Goal: Task Accomplishment & Management: Manage account settings

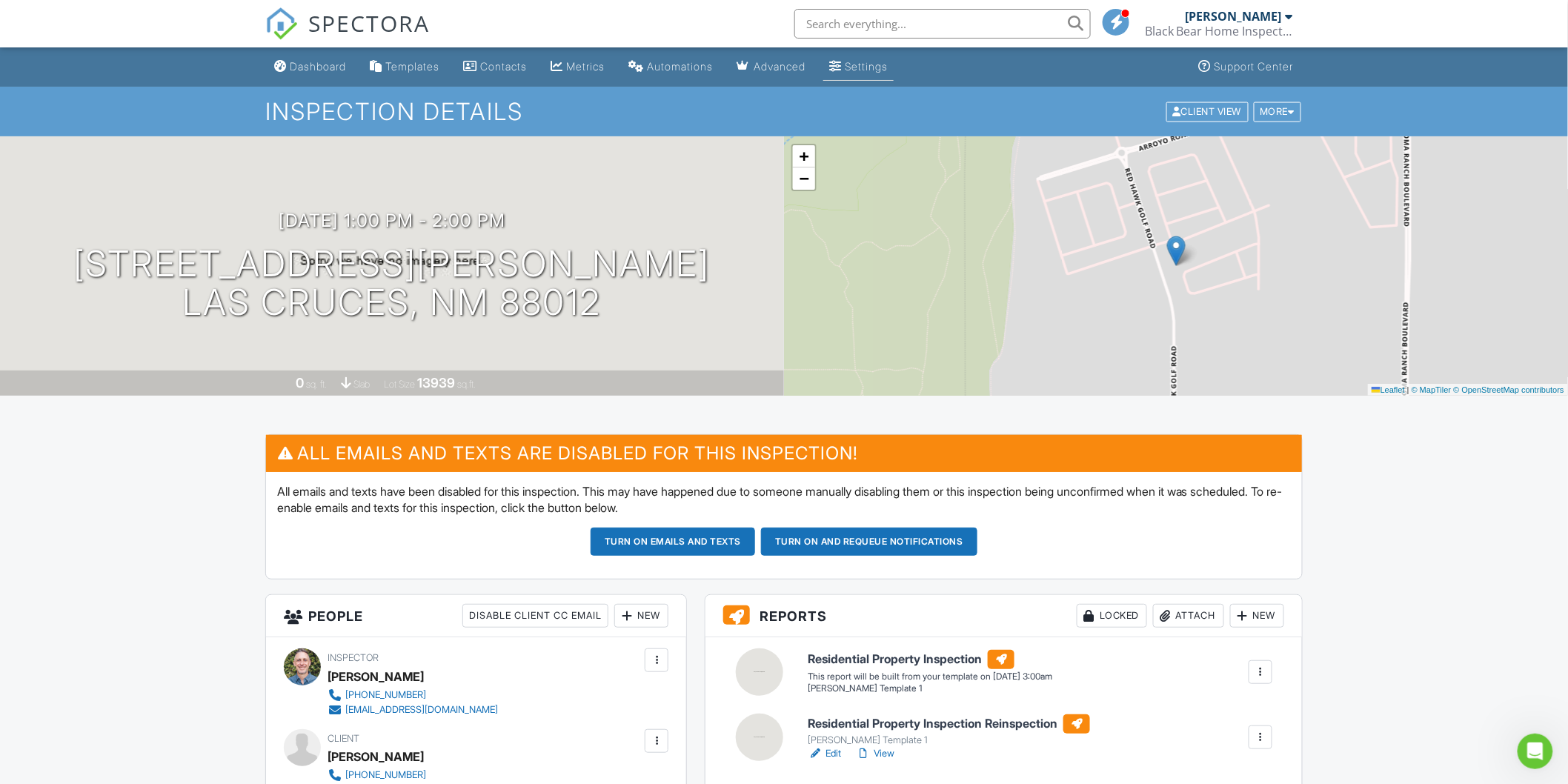
click at [883, 65] on div "Settings" at bounding box center [867, 67] width 43 height 13
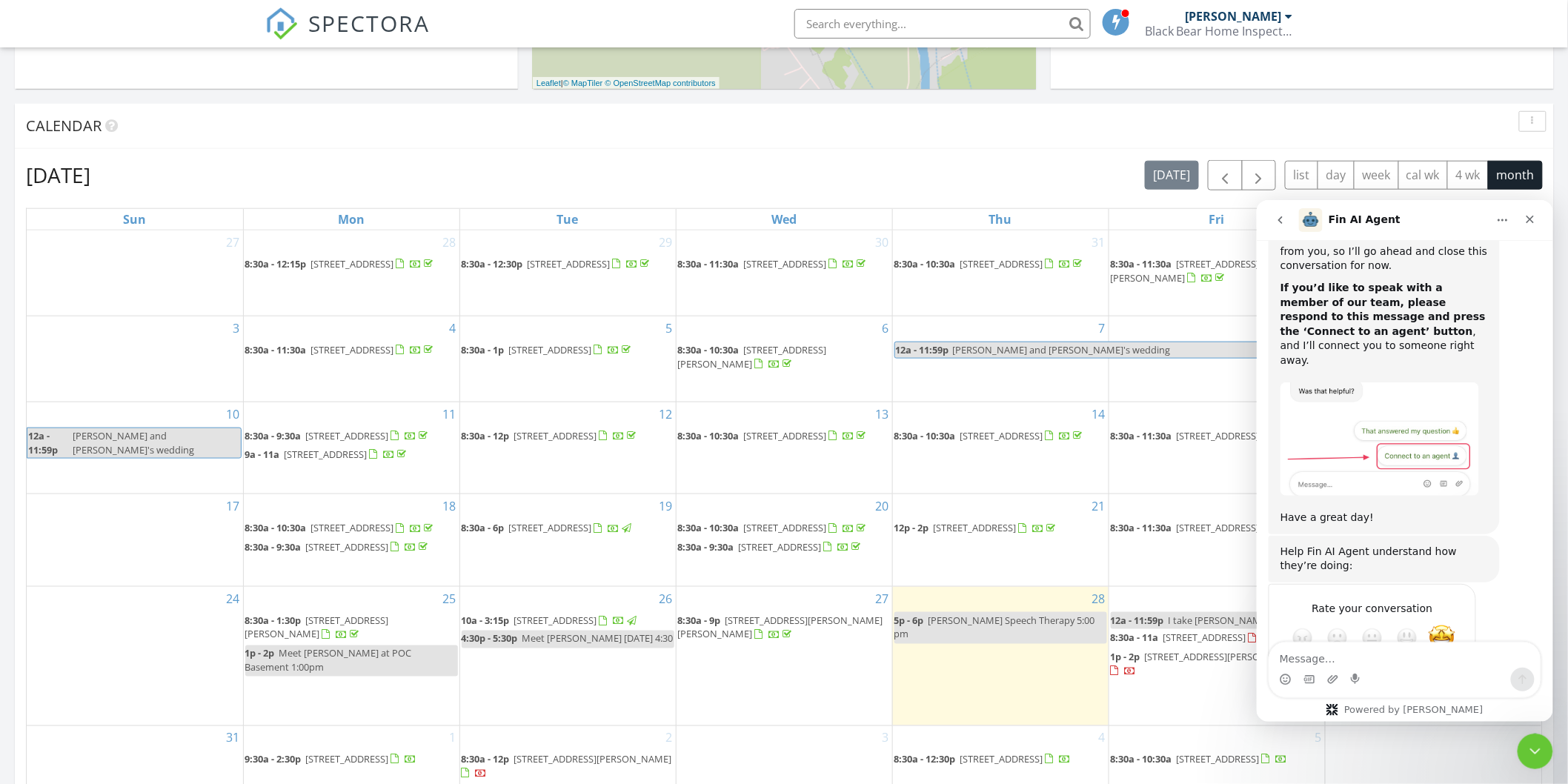
scroll to position [824, 0]
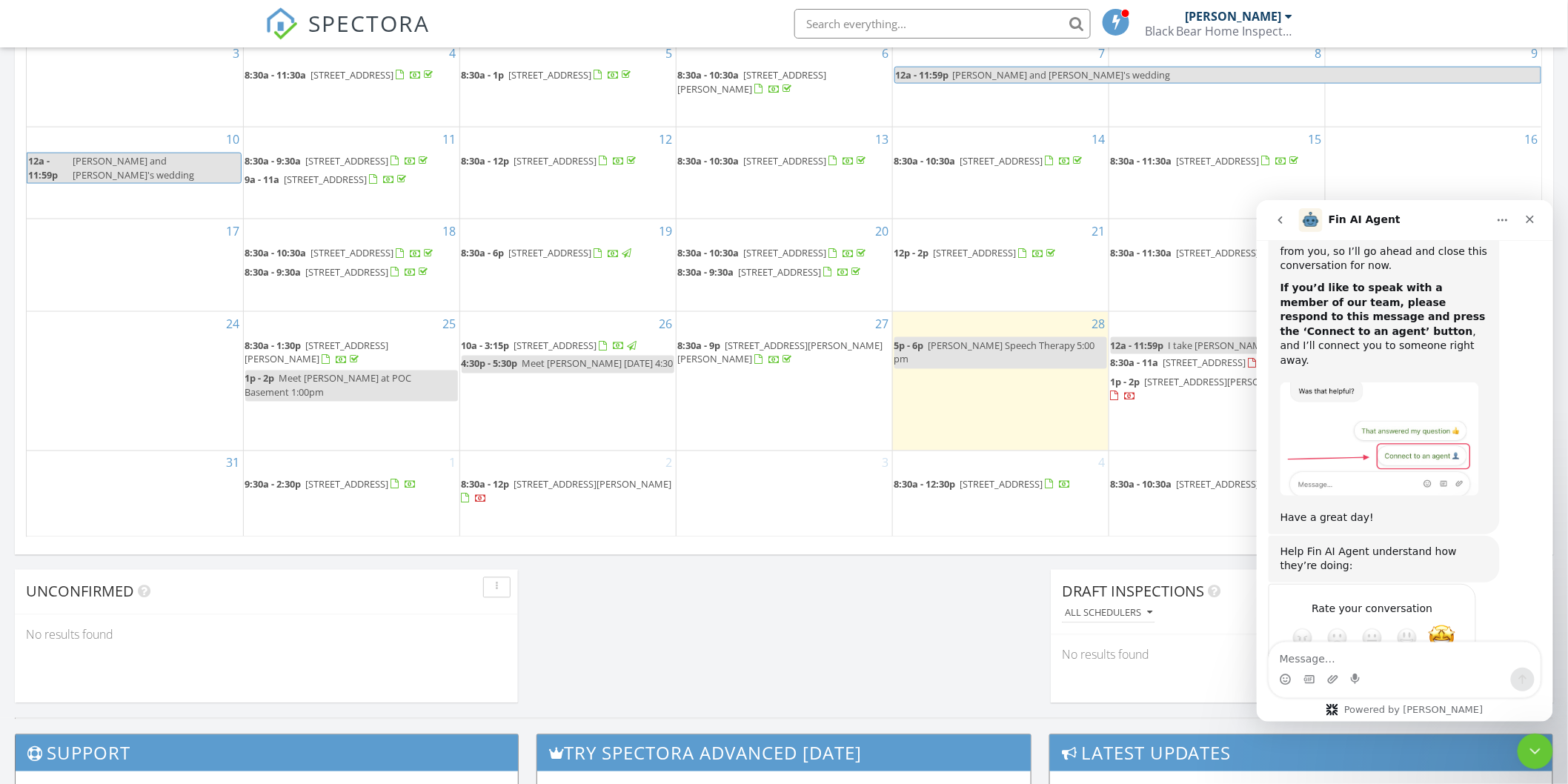
click at [760, 616] on div "Today Brian Curry 5:00 pm Luca Speech Therapy 5:00 pm Brian Curry New Inspectio…" at bounding box center [784, 44] width 1568 height 1349
click at [1524, 217] on icon "Close" at bounding box center [1529, 218] width 12 height 12
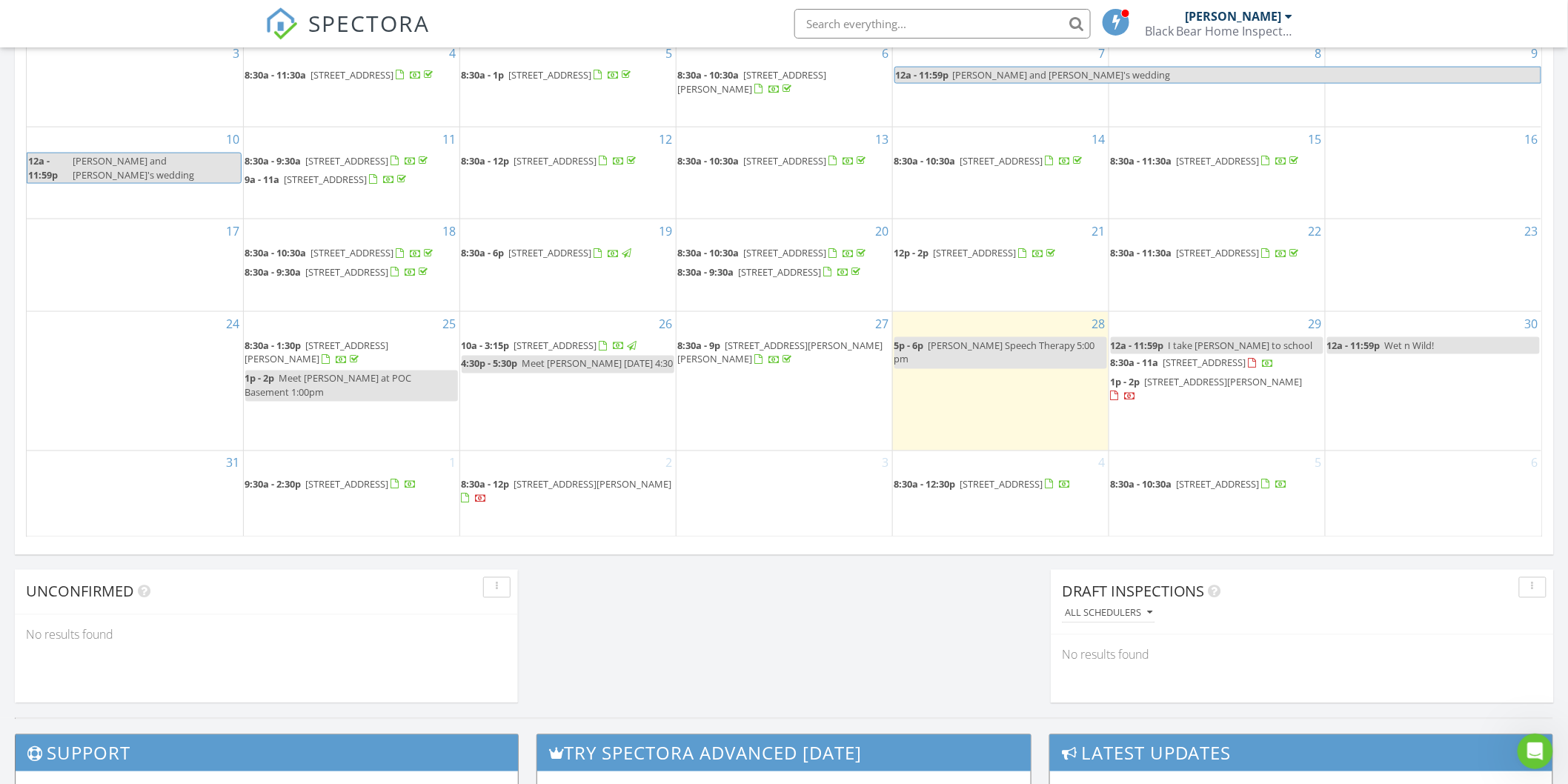
scroll to position [1002, 0]
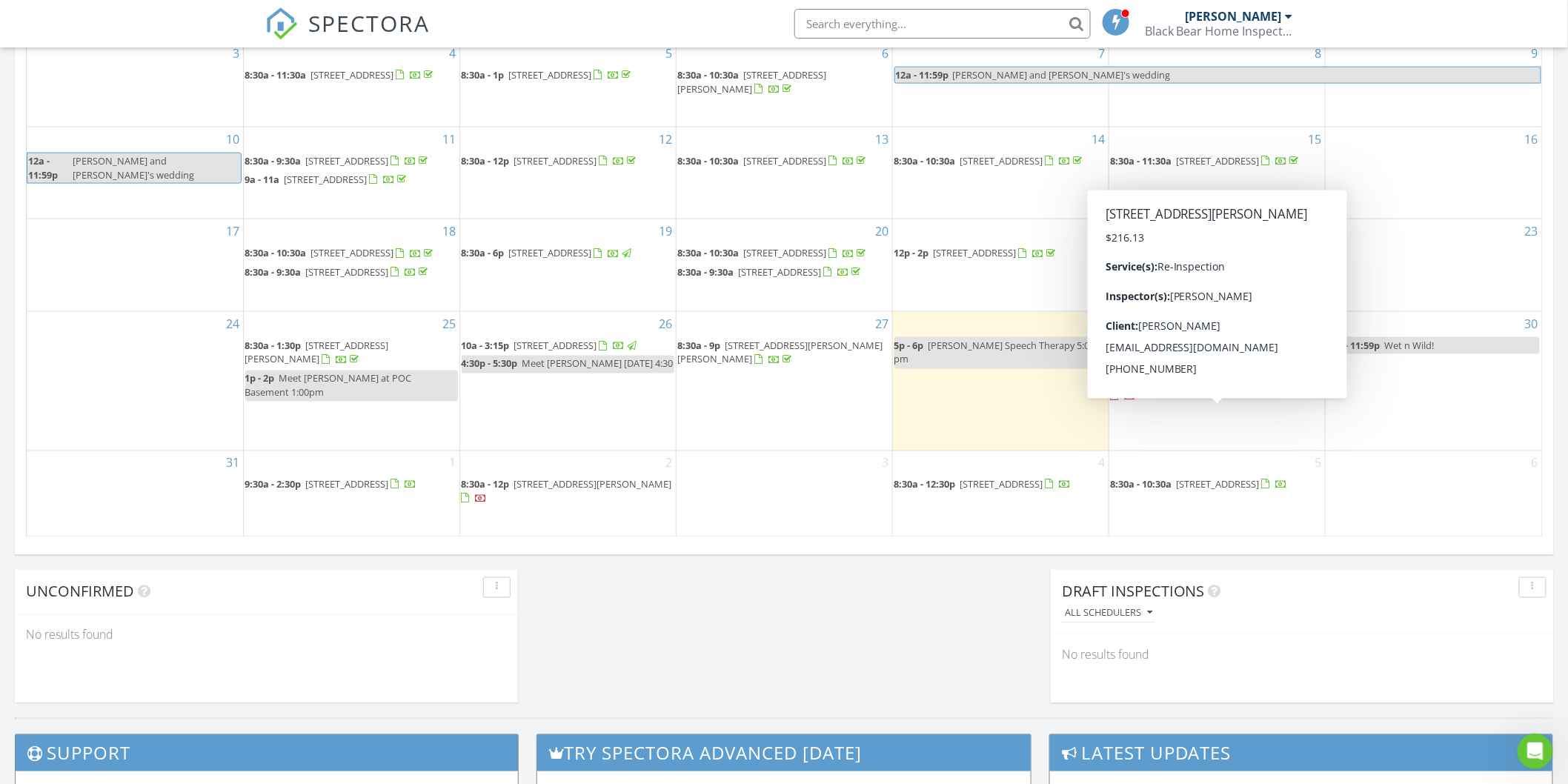
click at [1196, 389] on span "3601 Starling Ln, Las Cruces 88012" at bounding box center [1224, 382] width 158 height 14
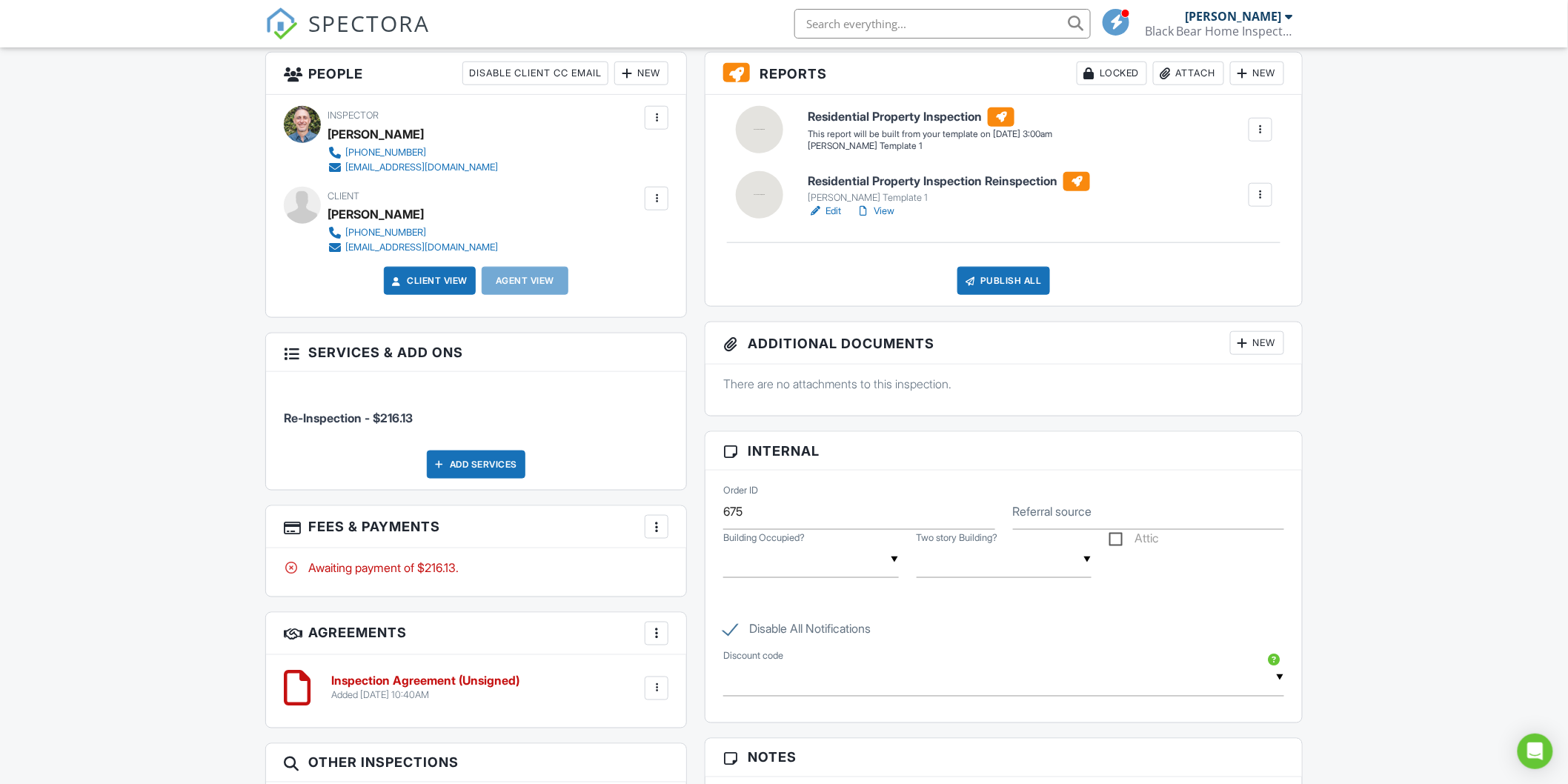
scroll to position [741, 0]
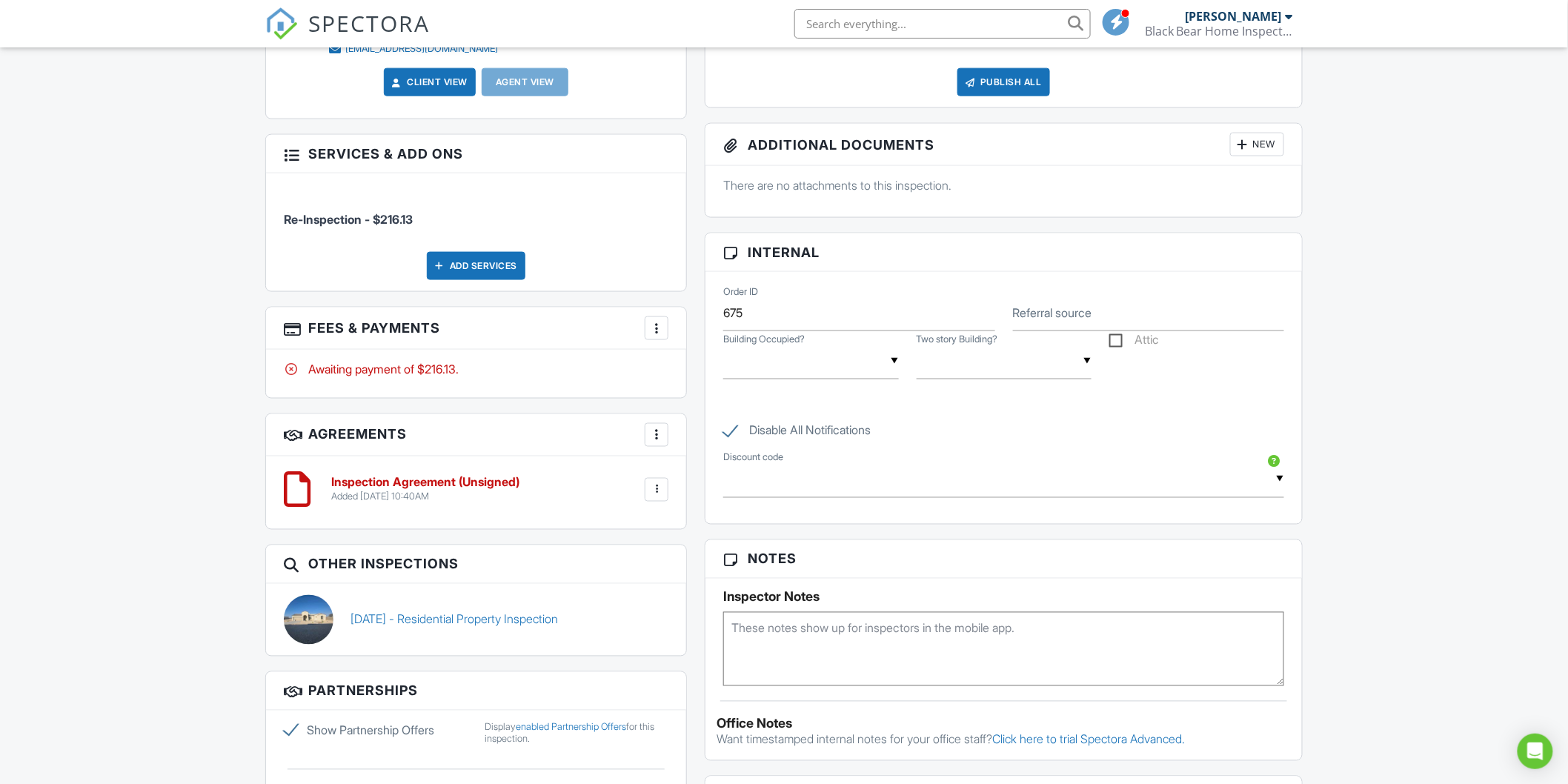
click at [657, 492] on div at bounding box center [656, 489] width 15 height 15
click at [655, 326] on div at bounding box center [656, 328] width 15 height 15
click at [698, 447] on li "View Invoice" at bounding box center [731, 447] width 155 height 37
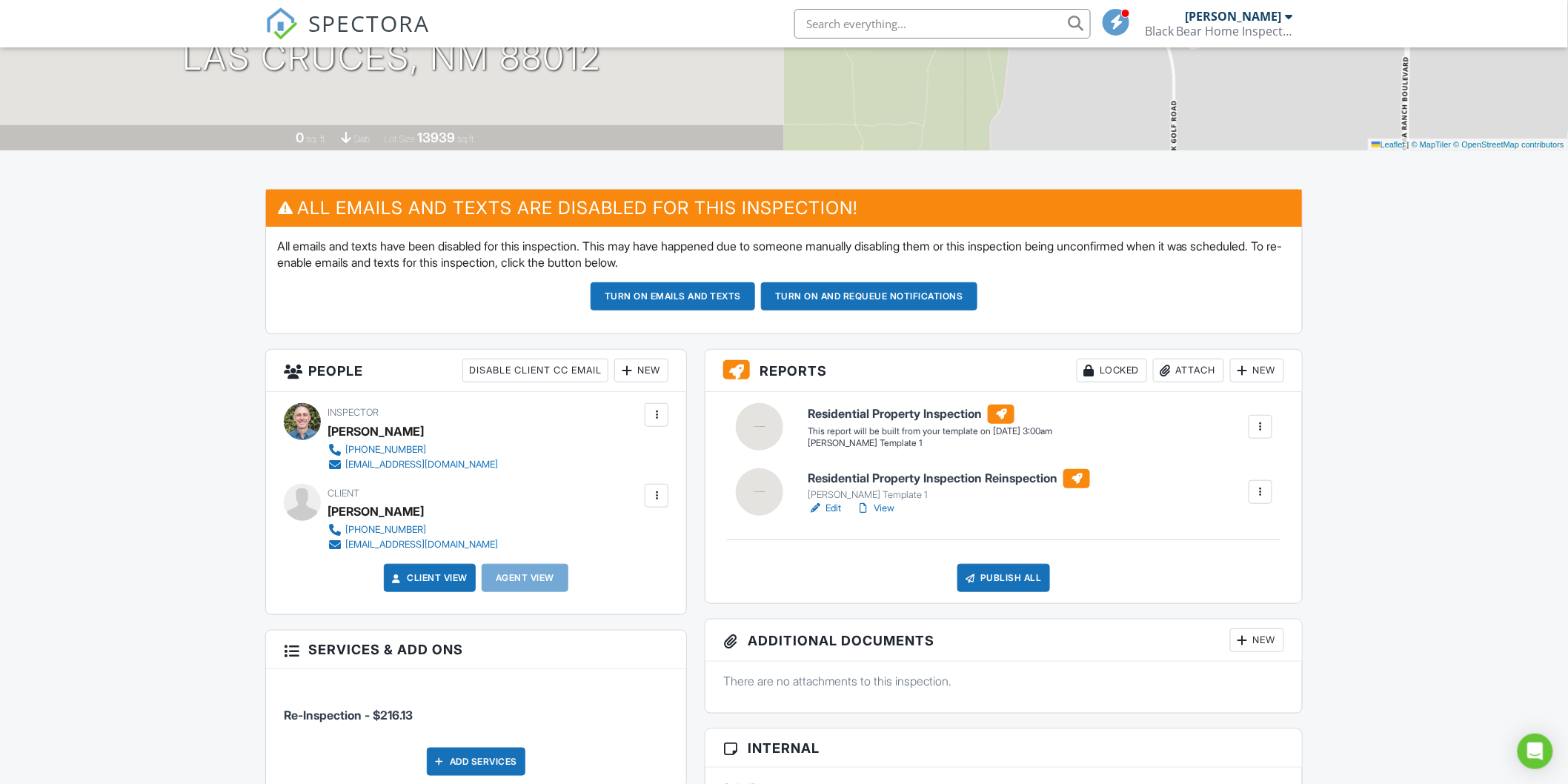
scroll to position [0, 0]
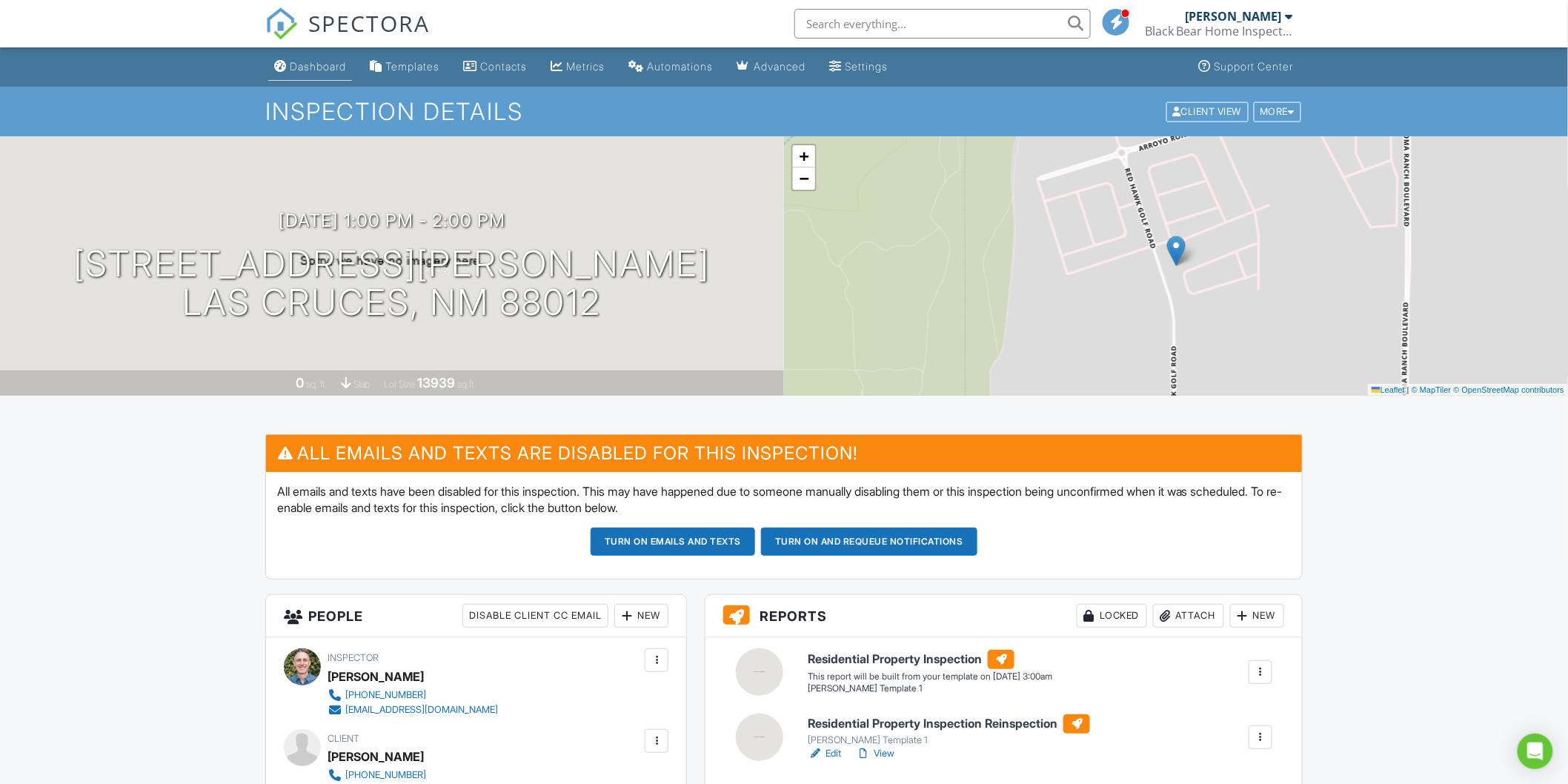
click at [304, 75] on link "Dashboard" at bounding box center [310, 67] width 83 height 28
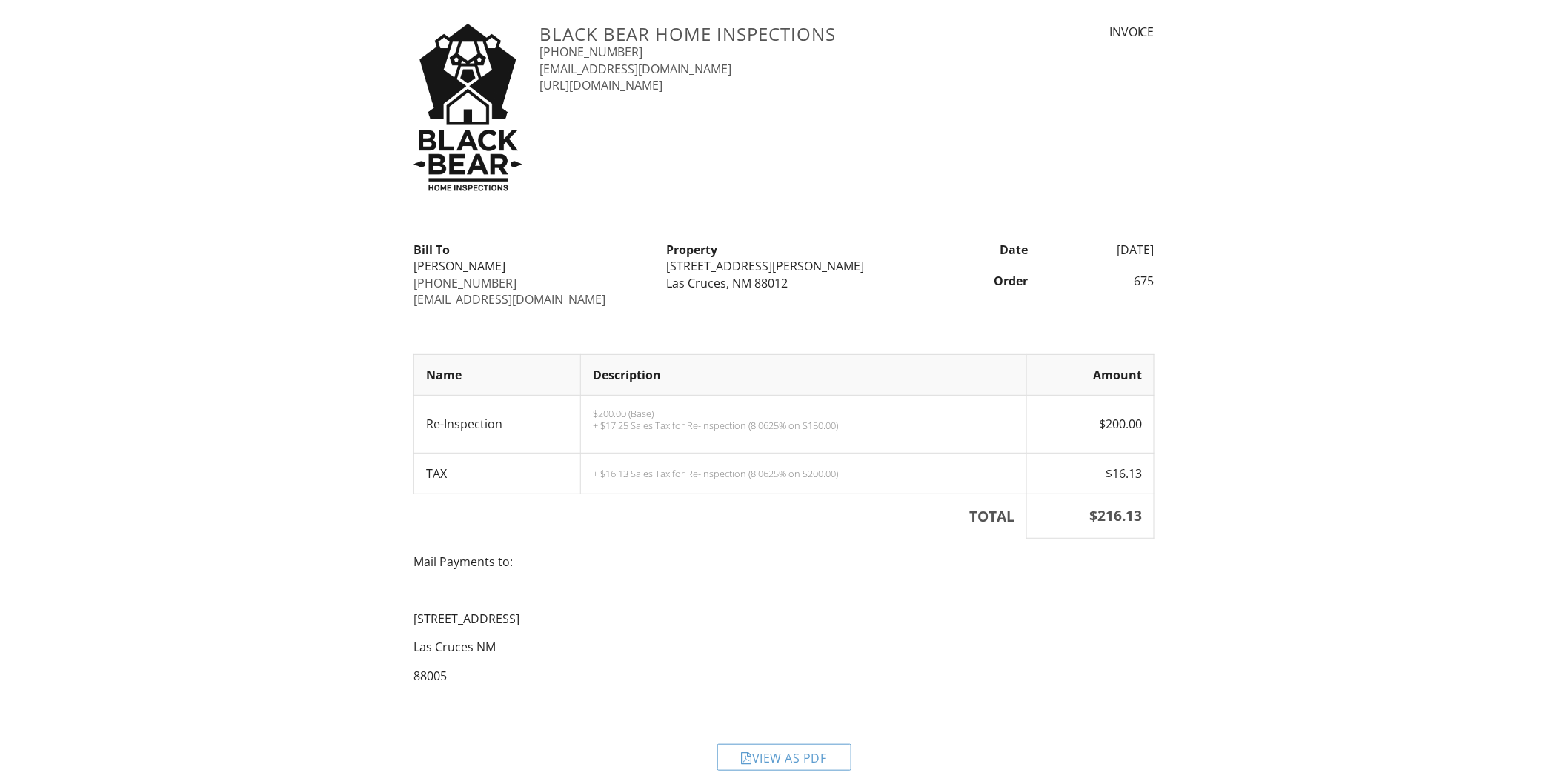
scroll to position [35, 0]
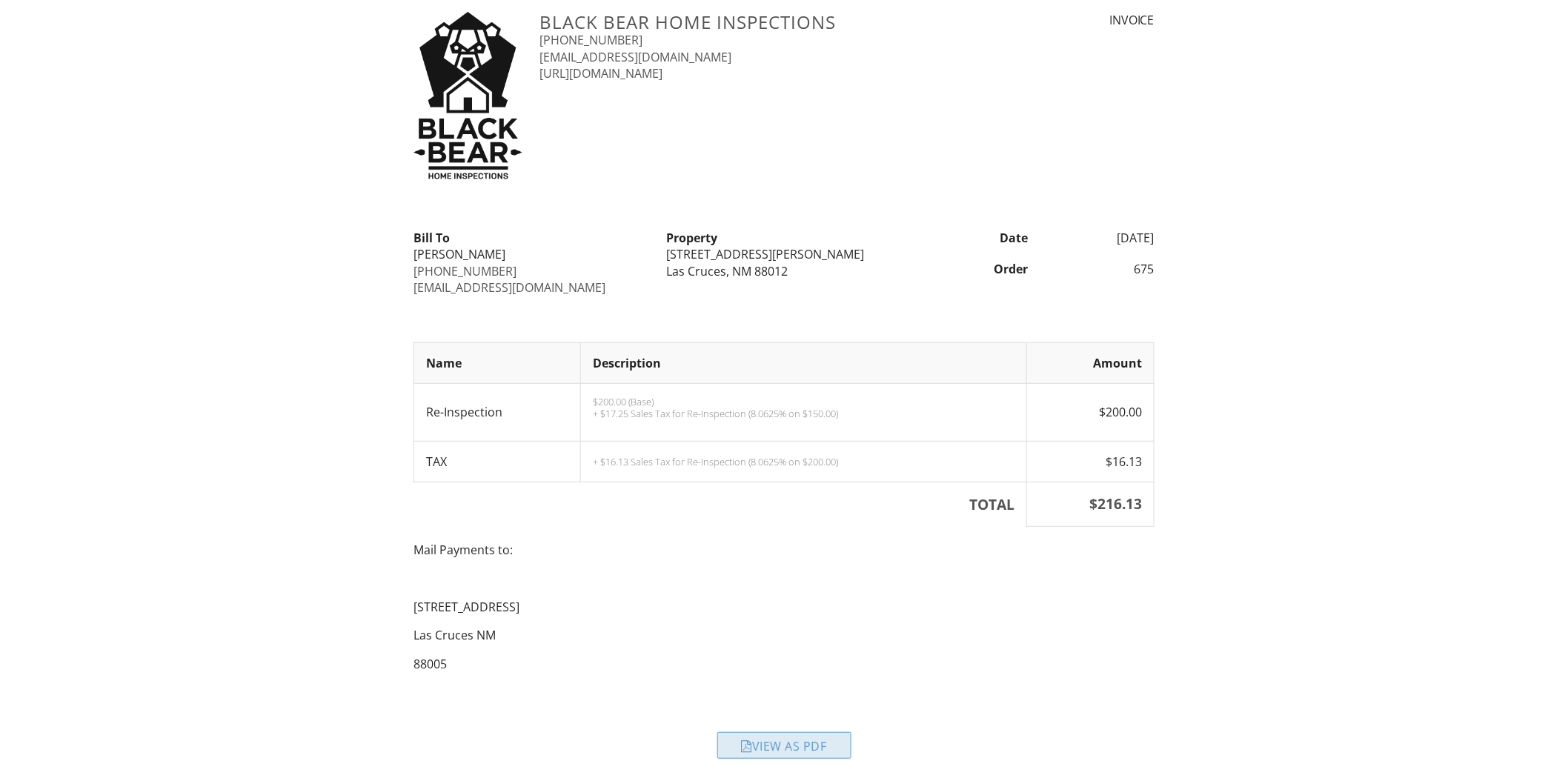
click at [808, 750] on div "View as PDF" at bounding box center [784, 746] width 134 height 27
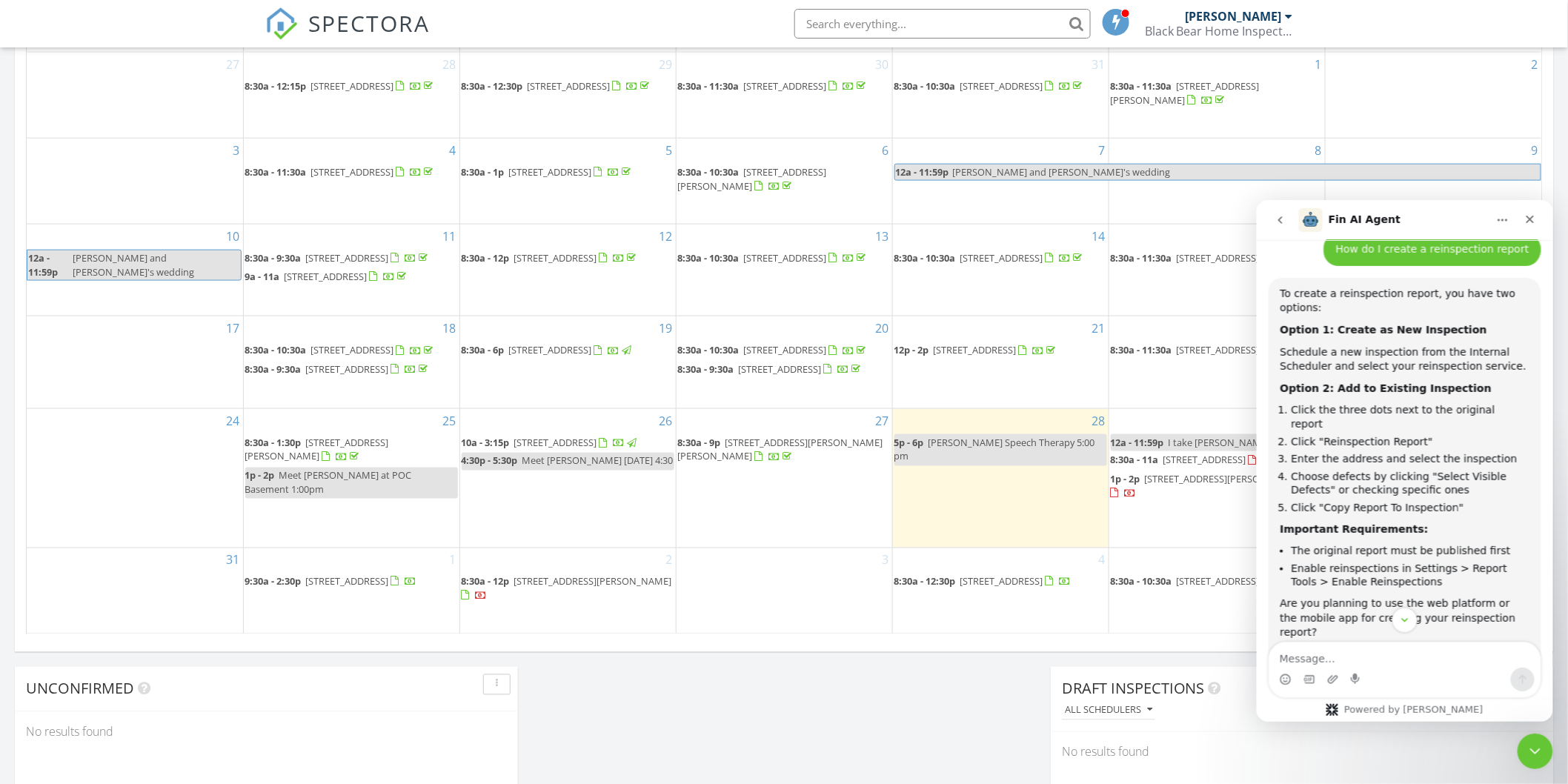
scroll to position [2, 0]
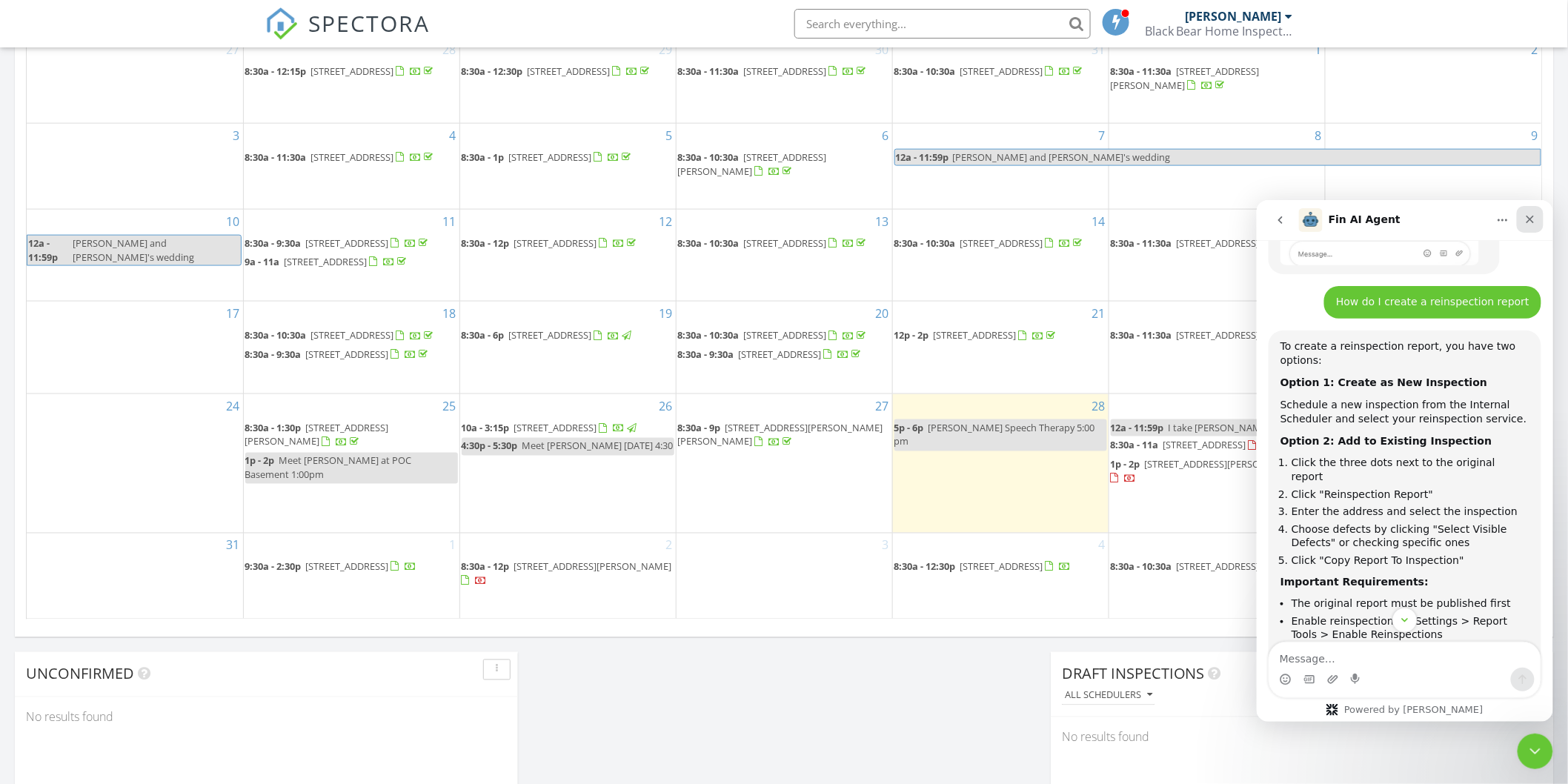
click at [1531, 219] on icon "Close" at bounding box center [1530, 219] width 8 height 8
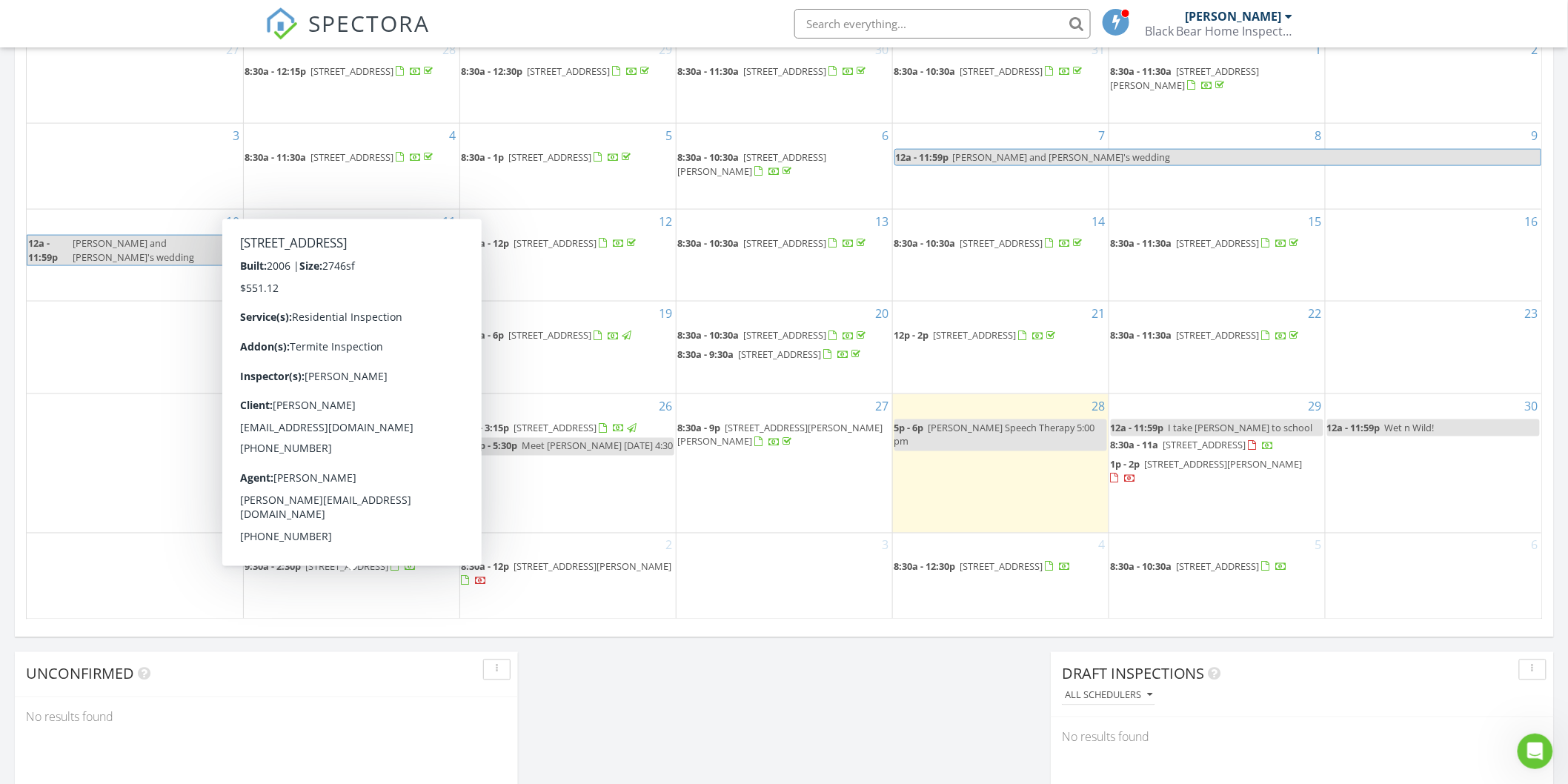
click at [357, 575] on span "9:30a - 2:30p [STREET_ADDRESS]" at bounding box center [331, 567] width 172 height 15
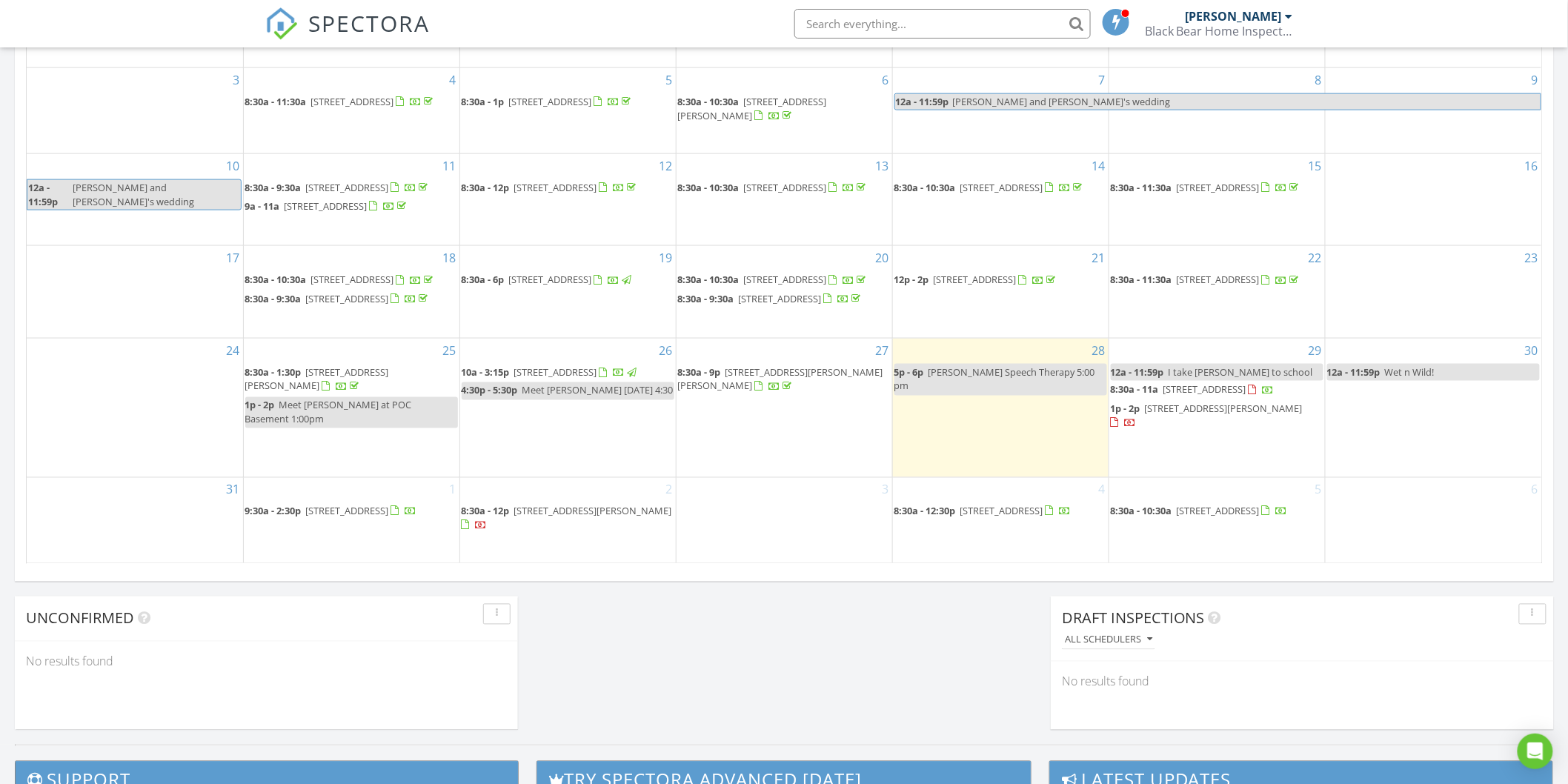
scroll to position [801, 0]
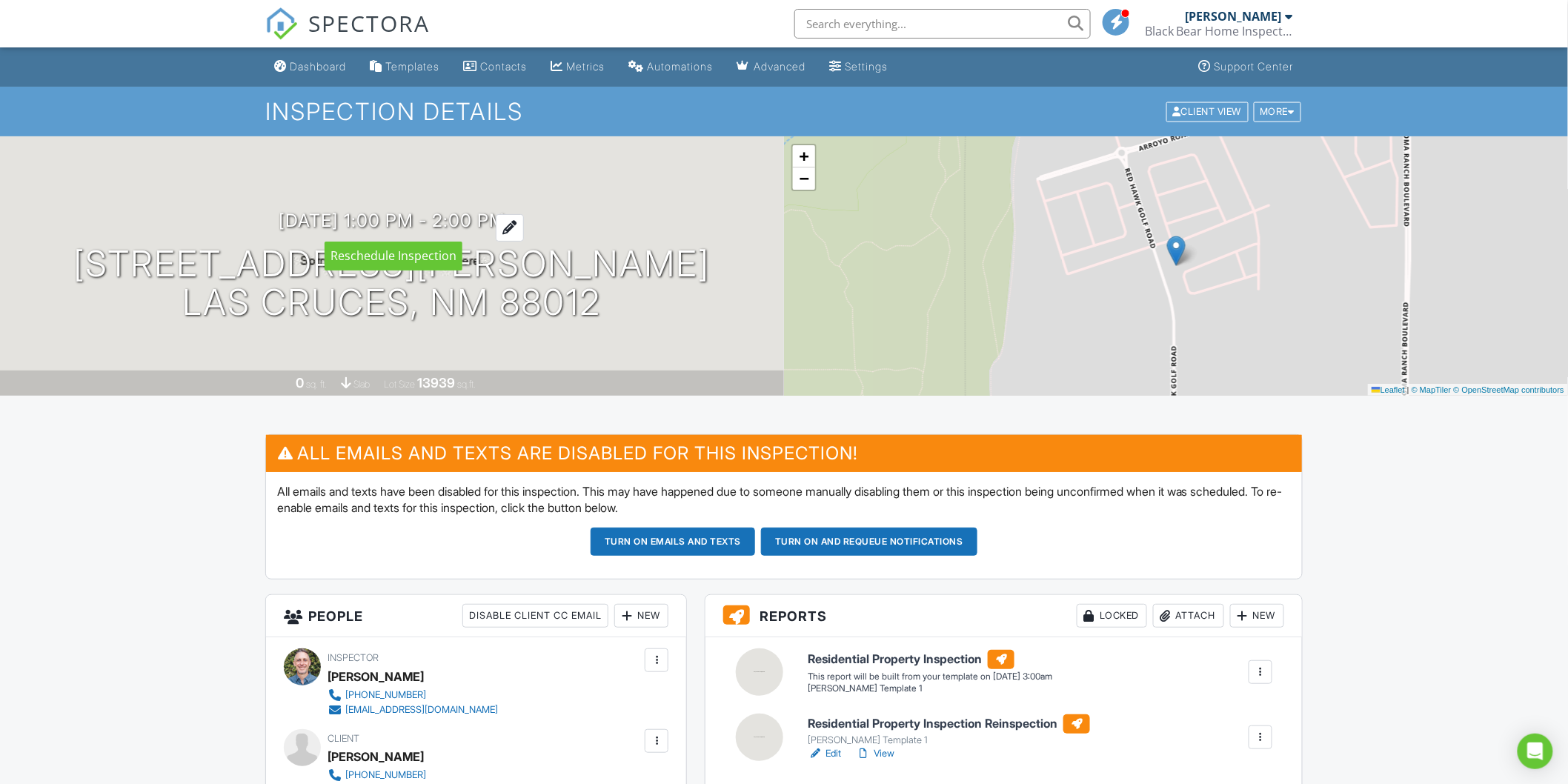
click at [386, 218] on h3 "08/29/2025 1:00 pm - 2:00 pm" at bounding box center [392, 220] width 227 height 20
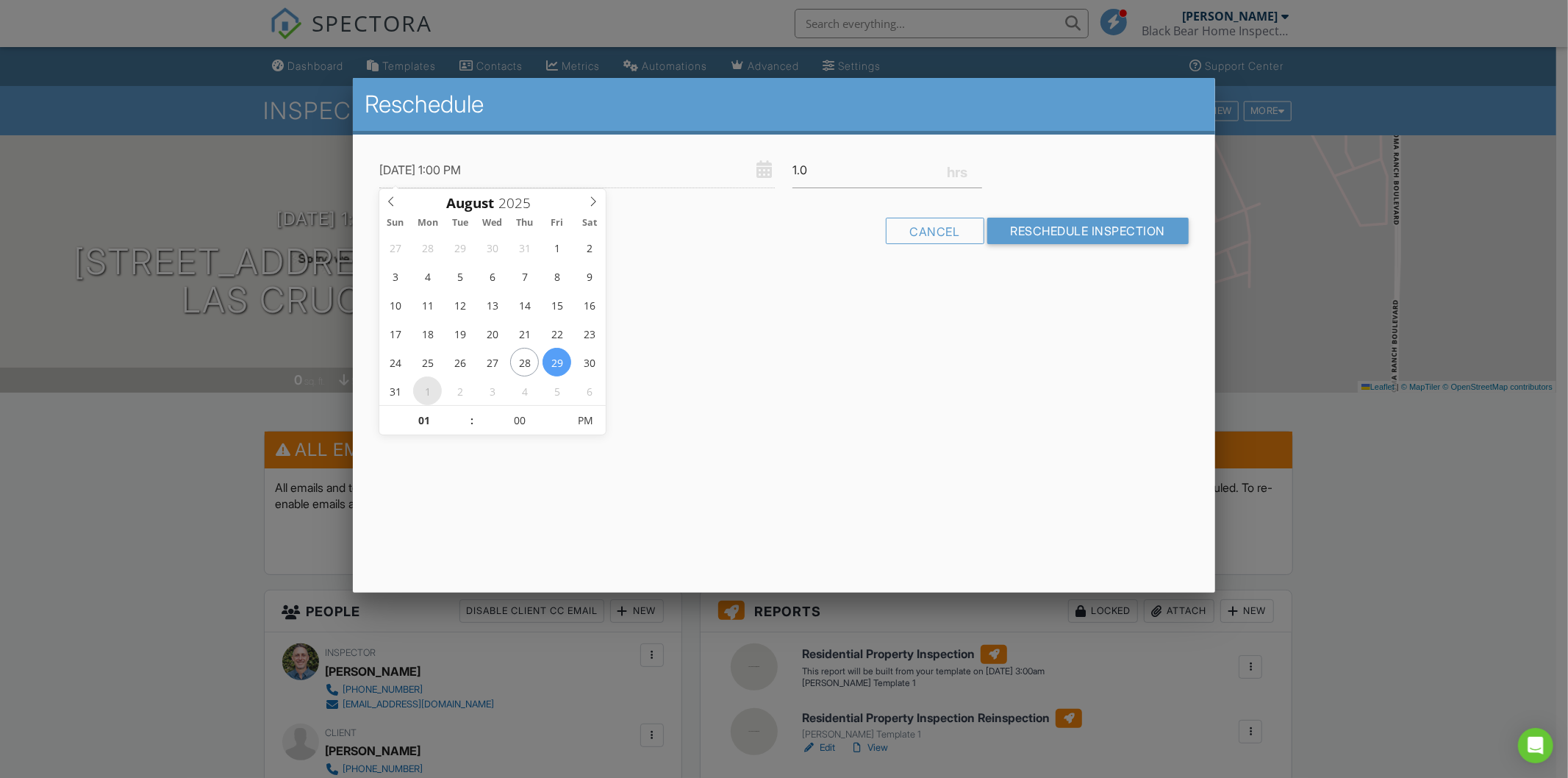
type input "[DATE] 1:00 PM"
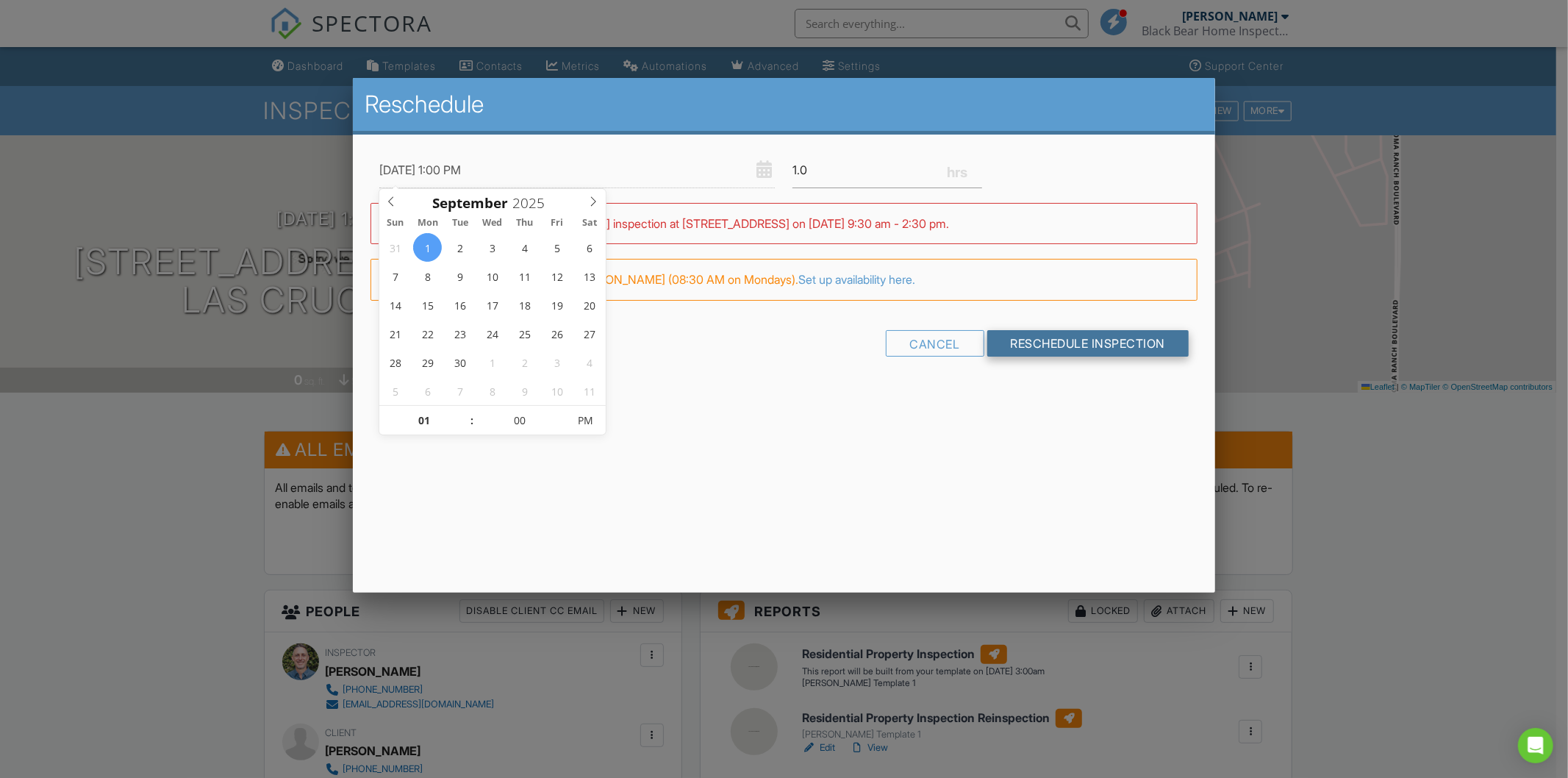
click at [1070, 342] on input "Reschedule Inspection" at bounding box center [1088, 344] width 203 height 27
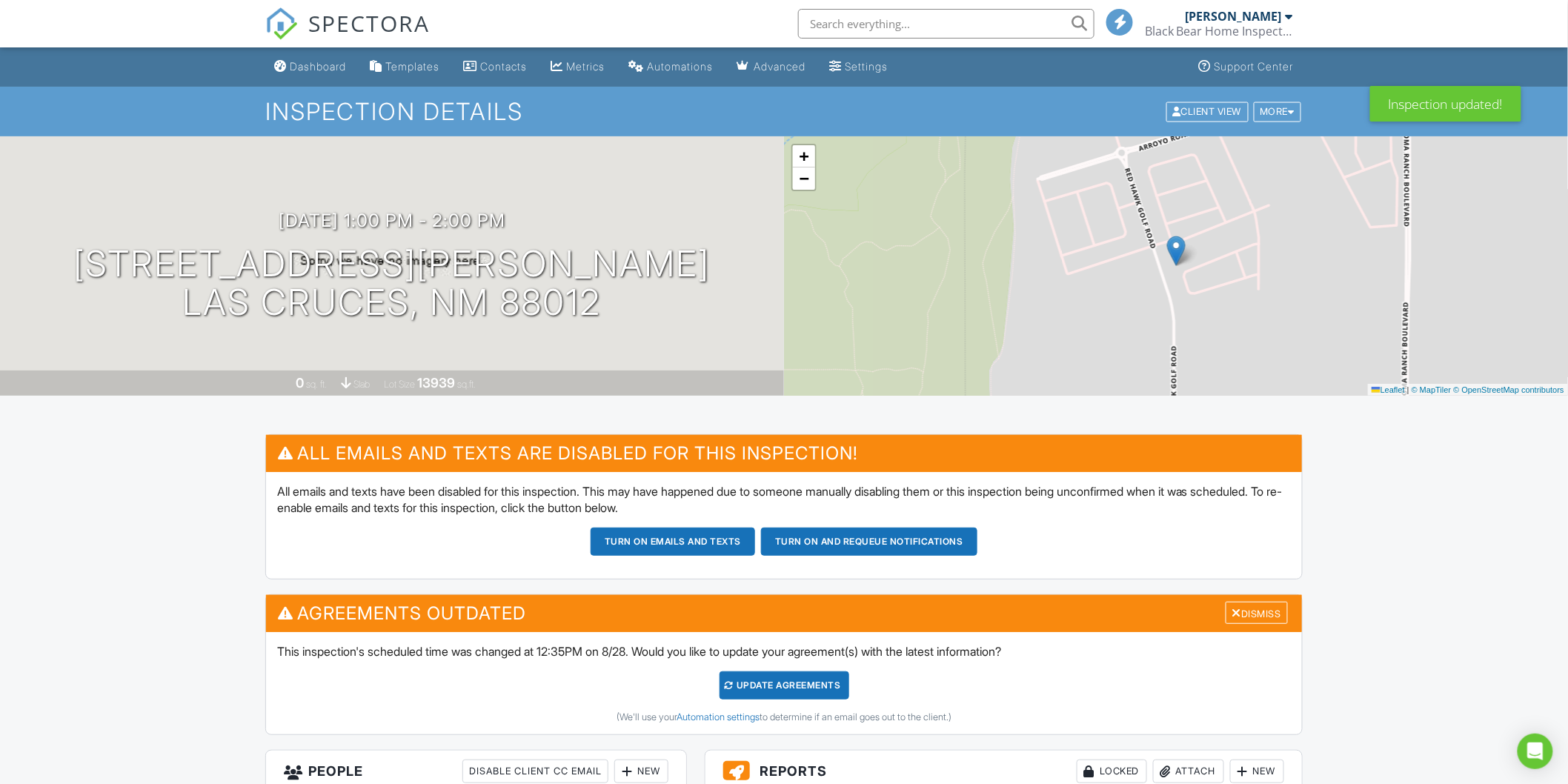
click at [788, 692] on div "Update Agreements" at bounding box center [784, 685] width 129 height 28
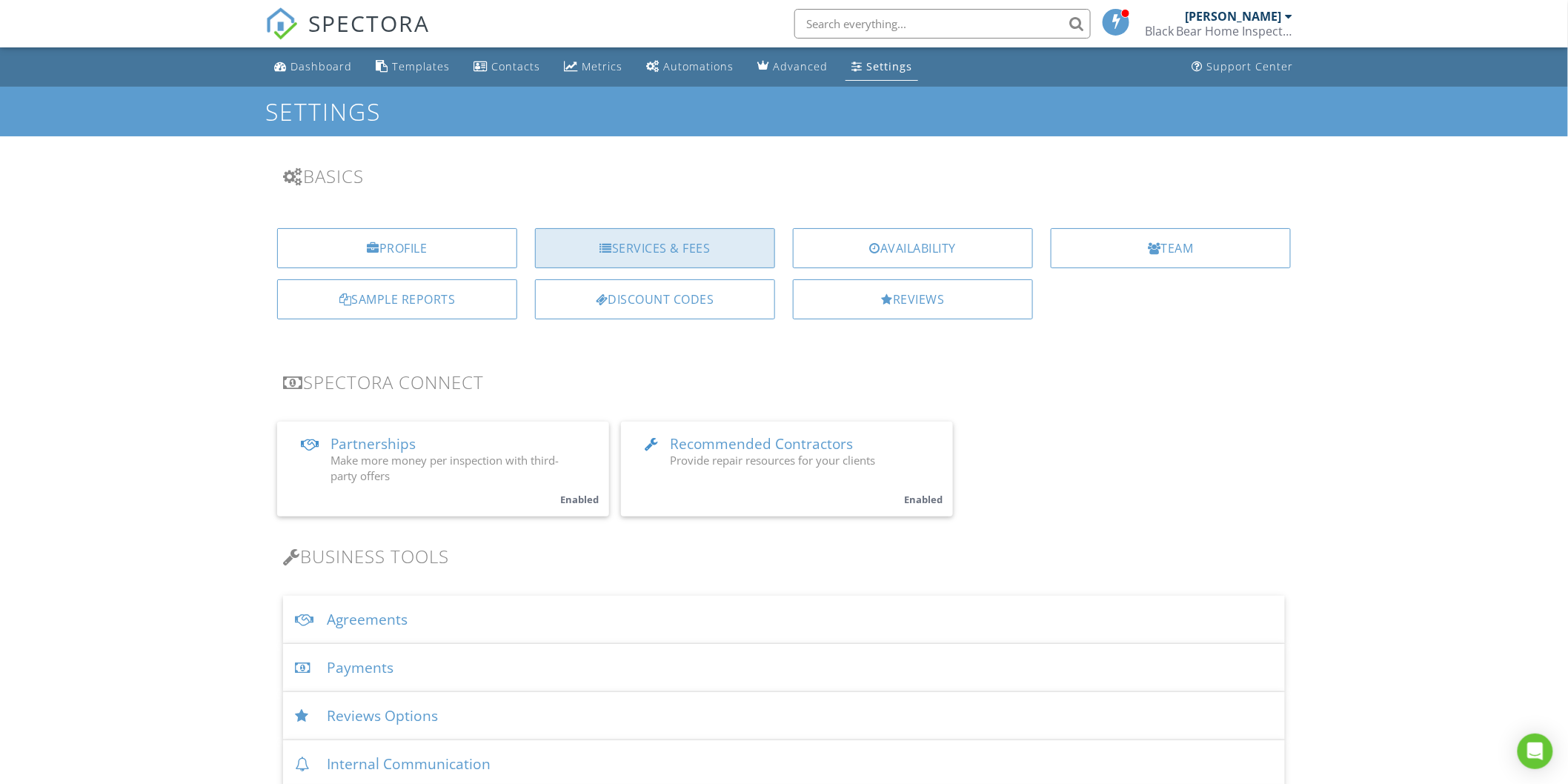
click at [654, 246] on div "Services & Fees" at bounding box center [655, 248] width 240 height 40
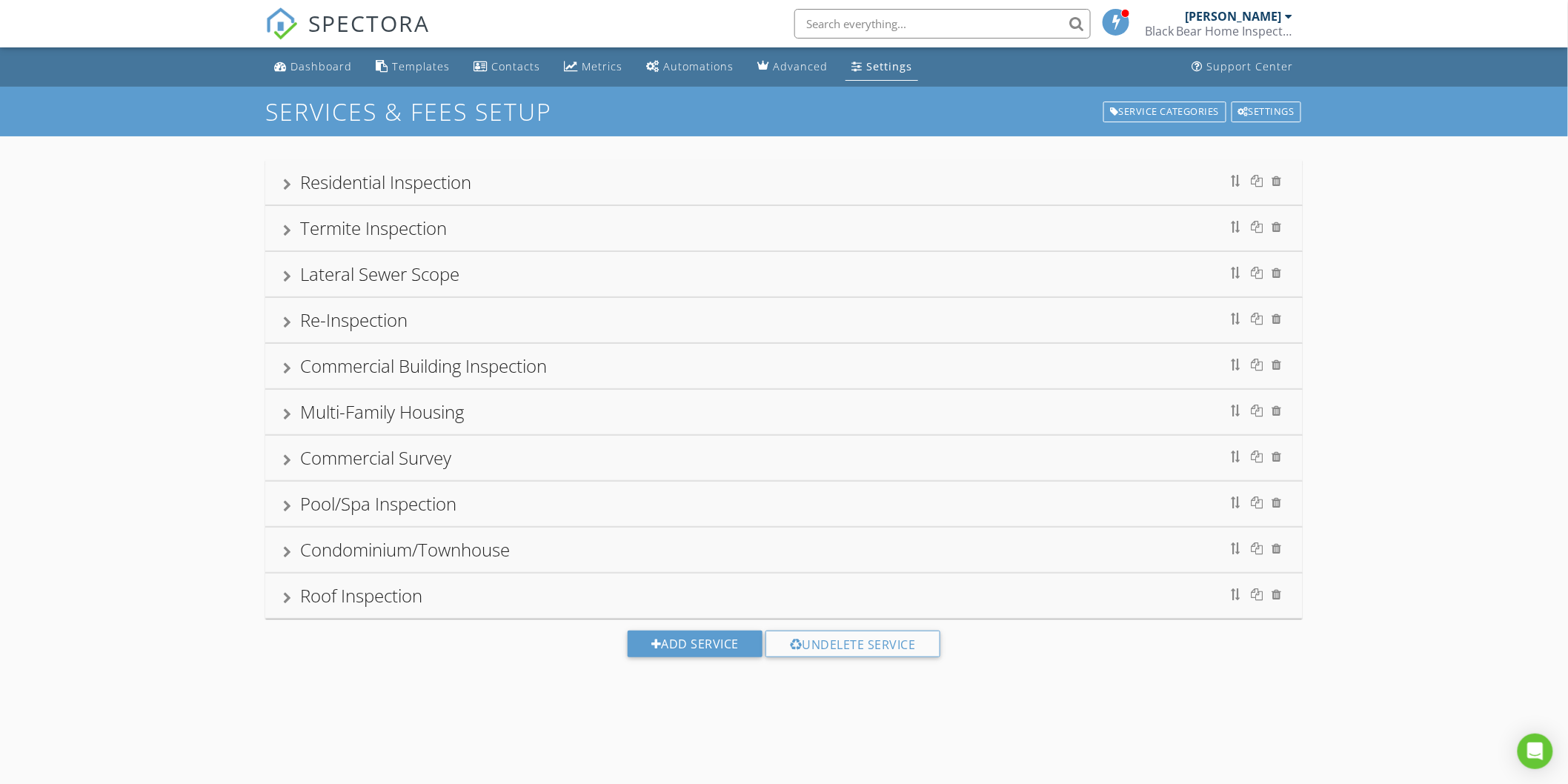
click at [377, 180] on div "Residential Inspection" at bounding box center [386, 182] width 172 height 25
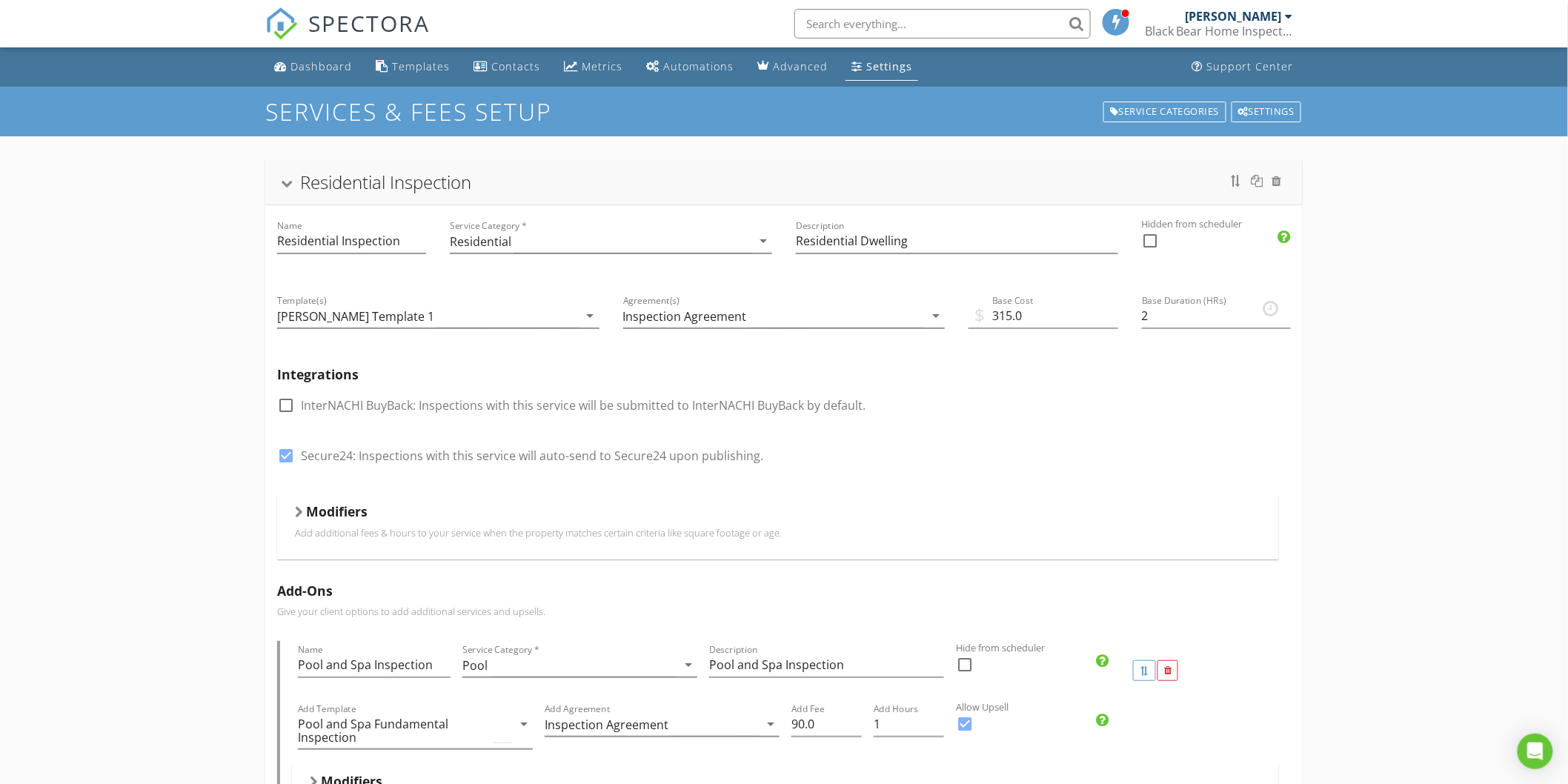
click at [315, 510] on h5 "Modifiers" at bounding box center [336, 511] width 61 height 15
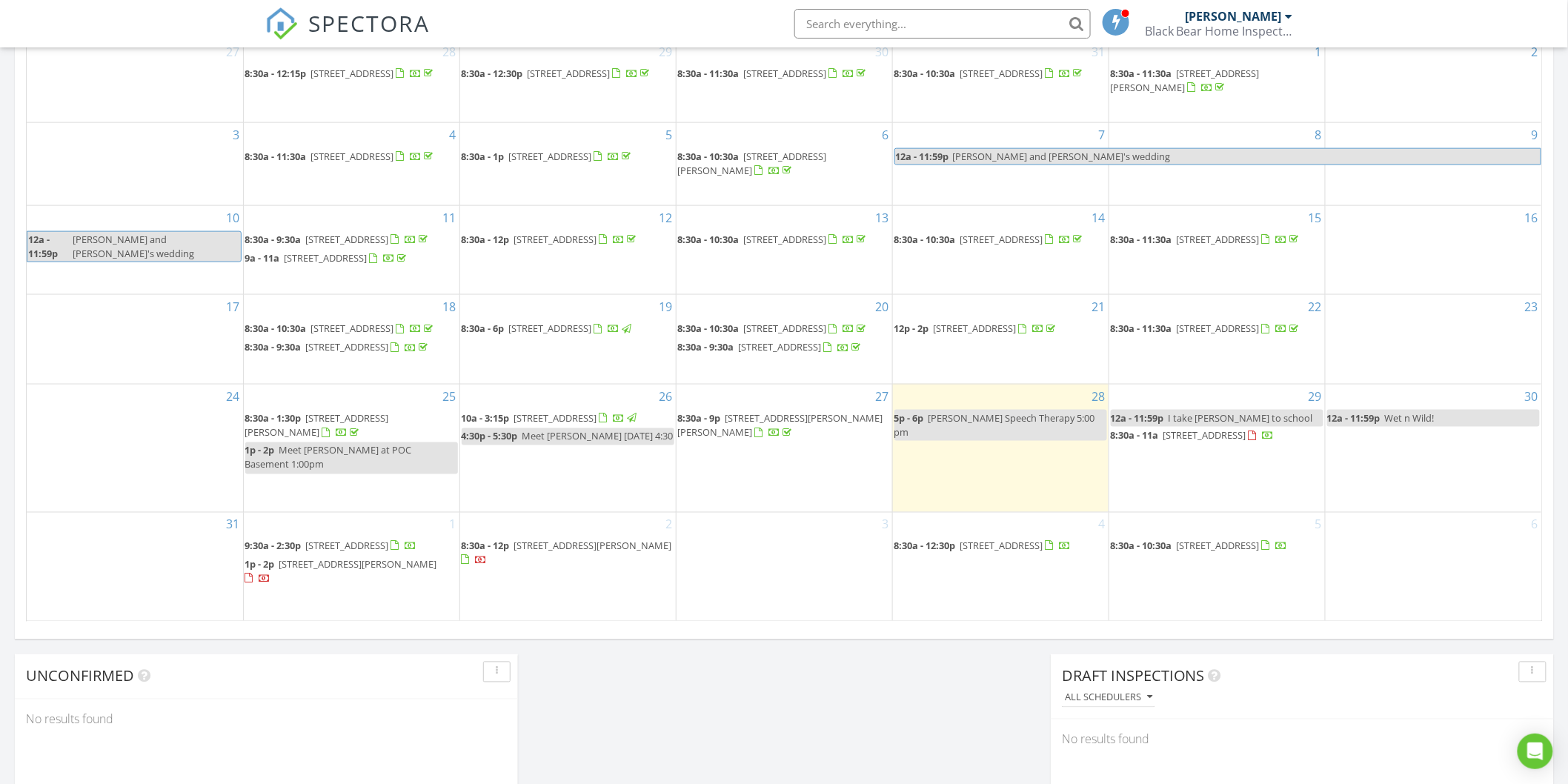
scroll to position [741, 0]
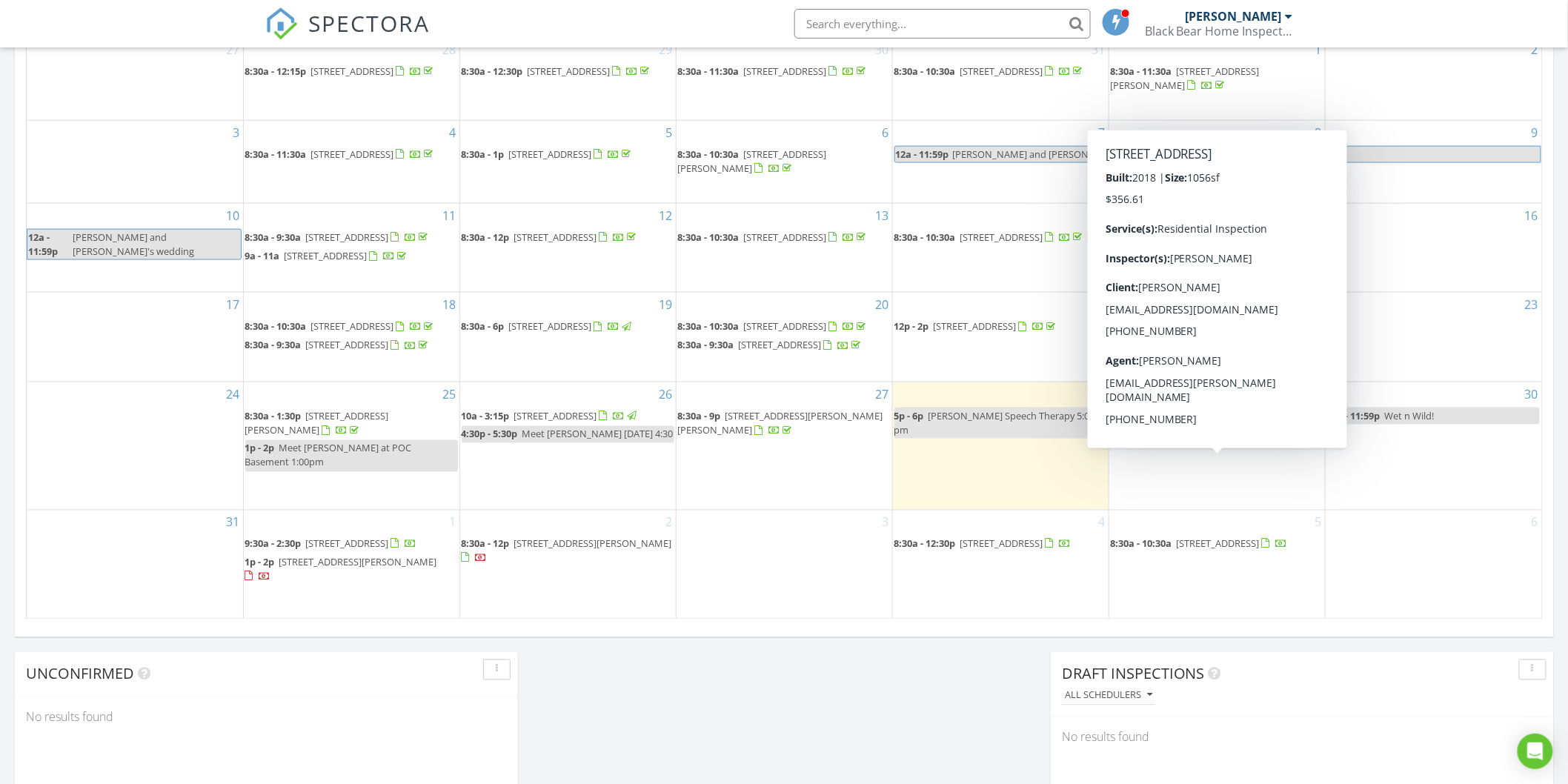
click at [1201, 440] on span "[STREET_ADDRESS]" at bounding box center [1205, 433] width 83 height 14
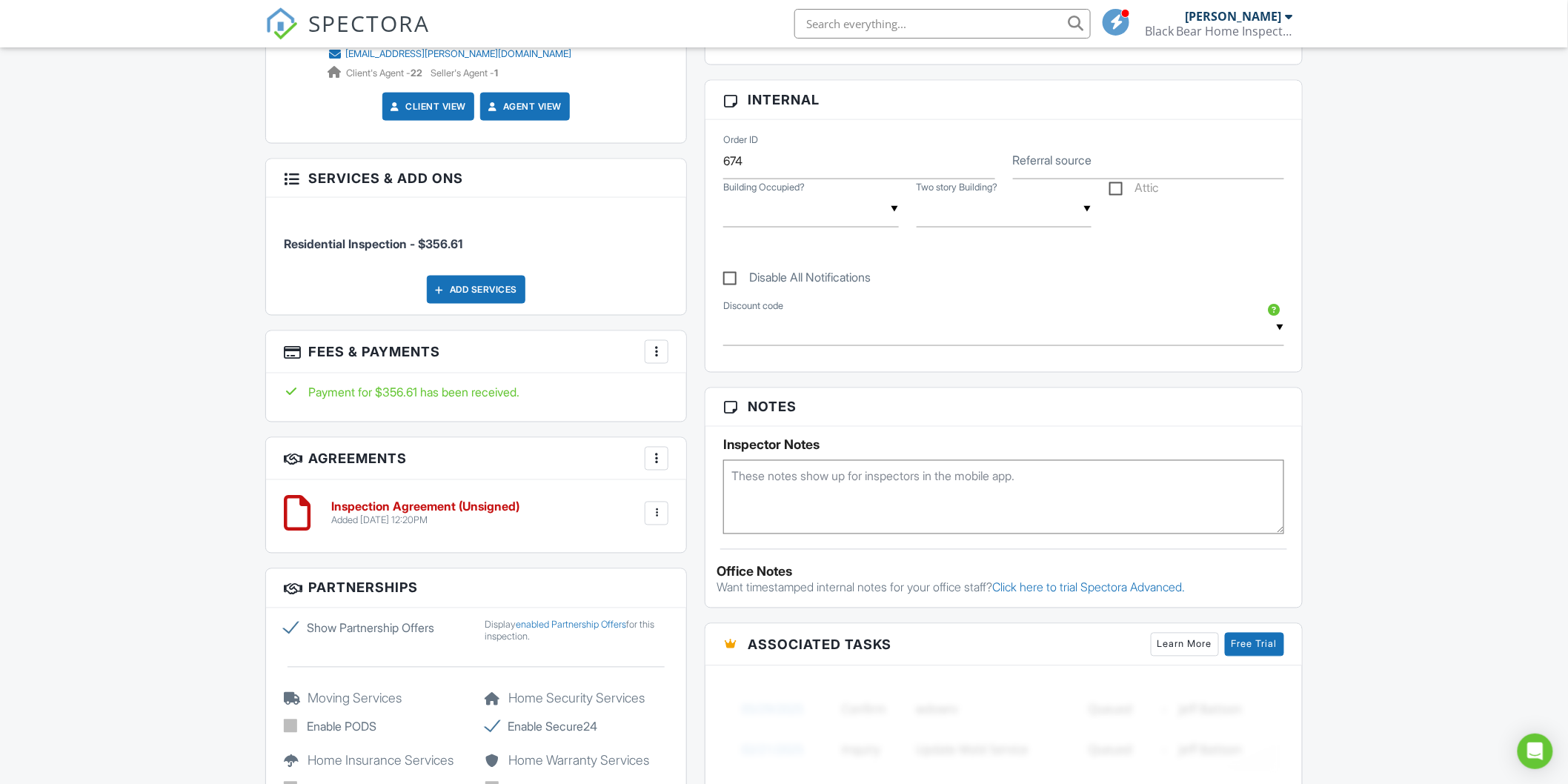
click at [655, 513] on div at bounding box center [656, 513] width 15 height 15
click at [477, 515] on h6 "Inspection Agreement (Unsigned)" at bounding box center [425, 508] width 188 height 14
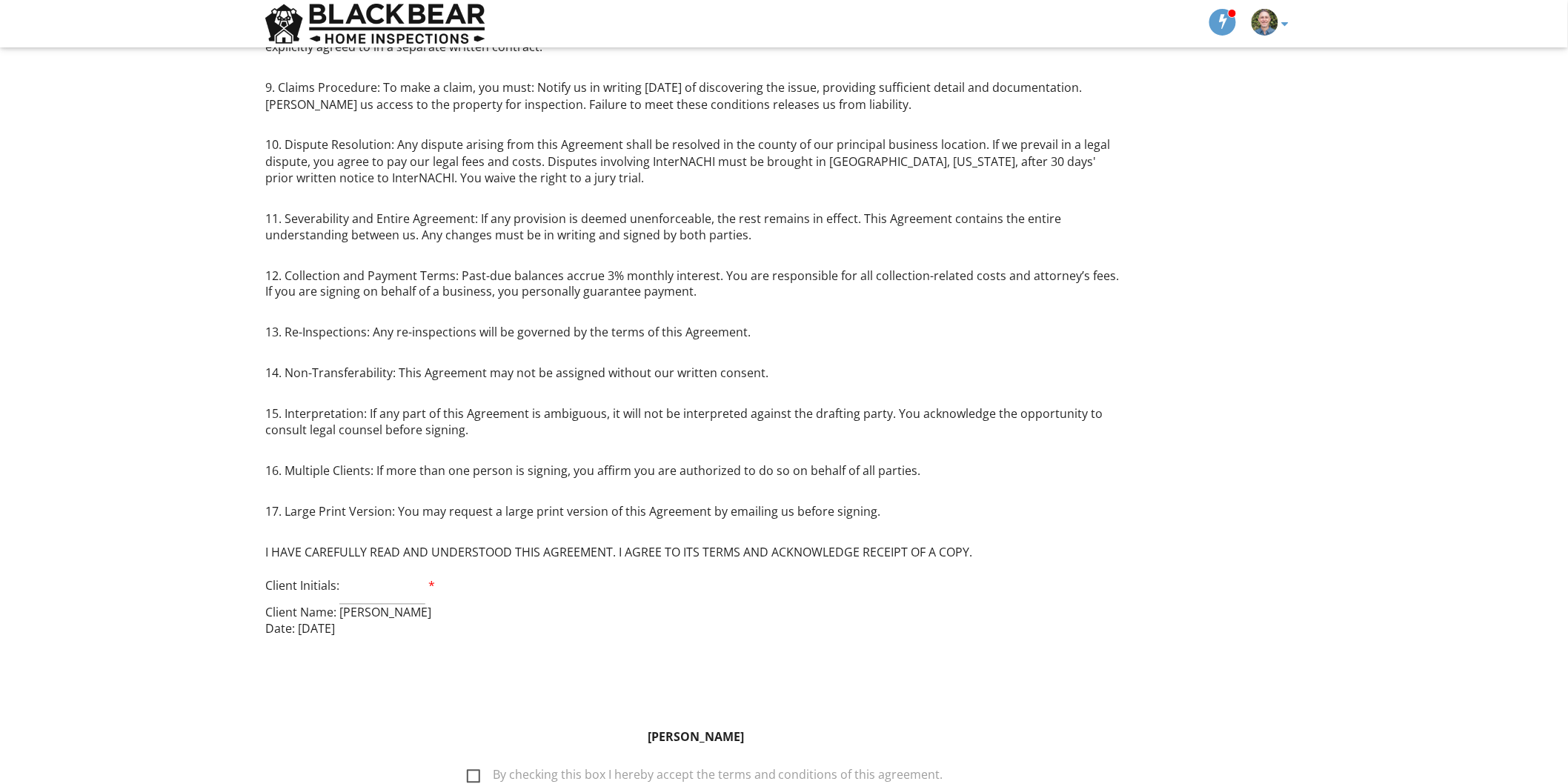
scroll to position [1025, 0]
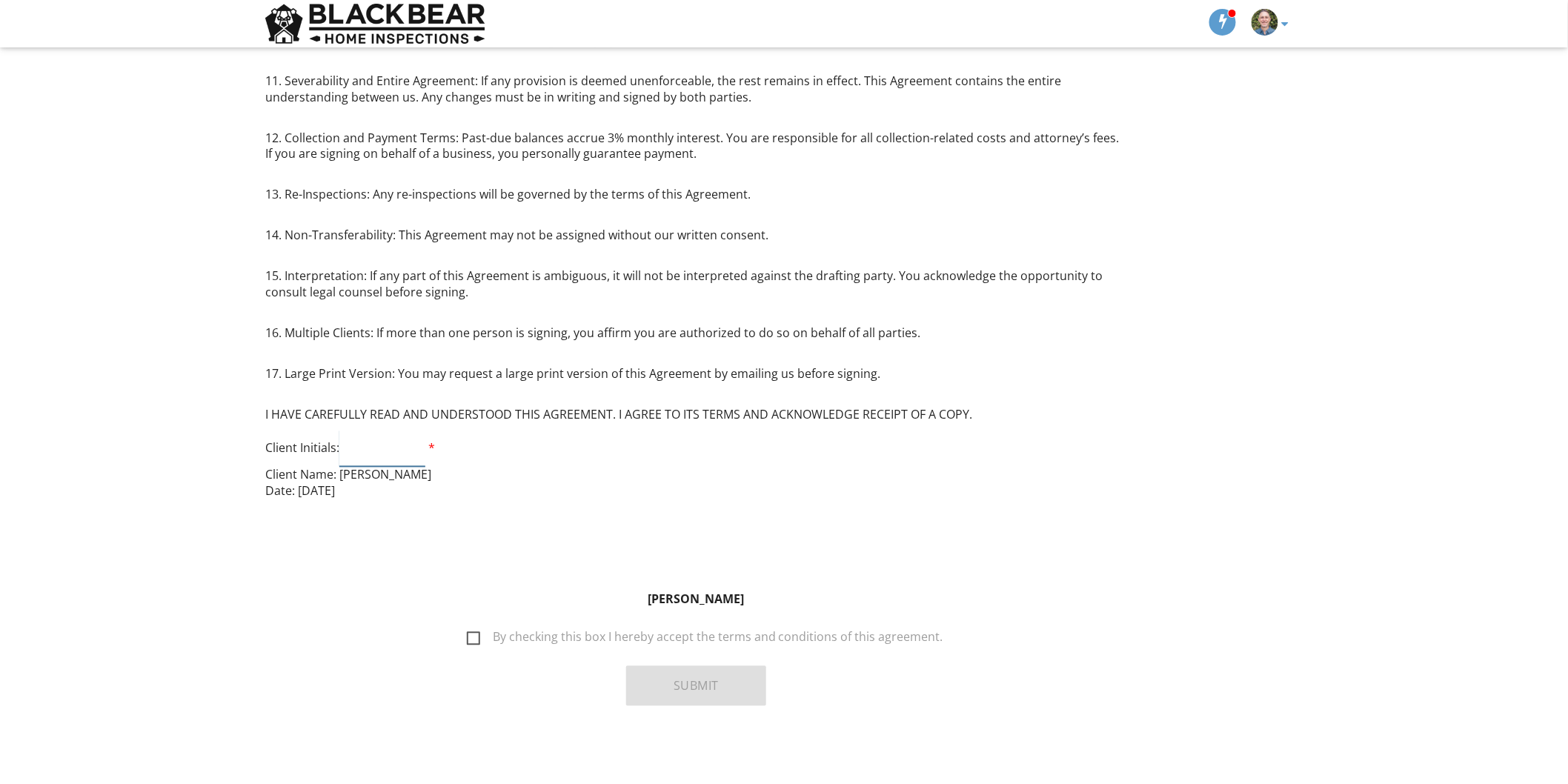
click at [371, 449] on input "text" at bounding box center [382, 449] width 86 height 37
type input "BW"
click at [473, 635] on label "By checking this box I hereby accept the terms and conditions of this agreement." at bounding box center [705, 639] width 477 height 18
click at [468, 635] on input "By checking this box I hereby accept the terms and conditions of this agreement." at bounding box center [463, 631] width 10 height 10
checkbox input "true"
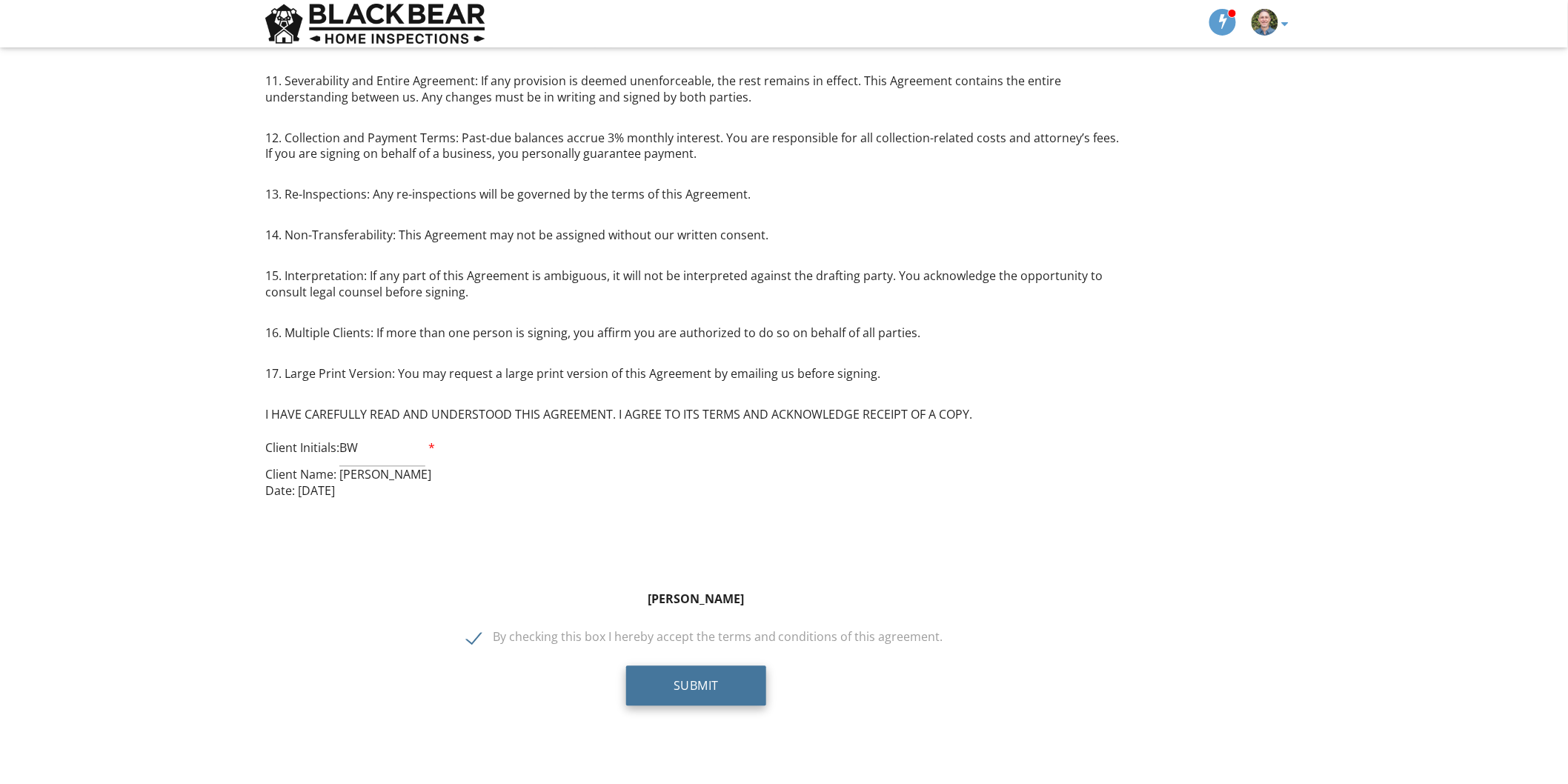
click at [713, 686] on button "Submit" at bounding box center [696, 686] width 140 height 40
